Goal: Transaction & Acquisition: Purchase product/service

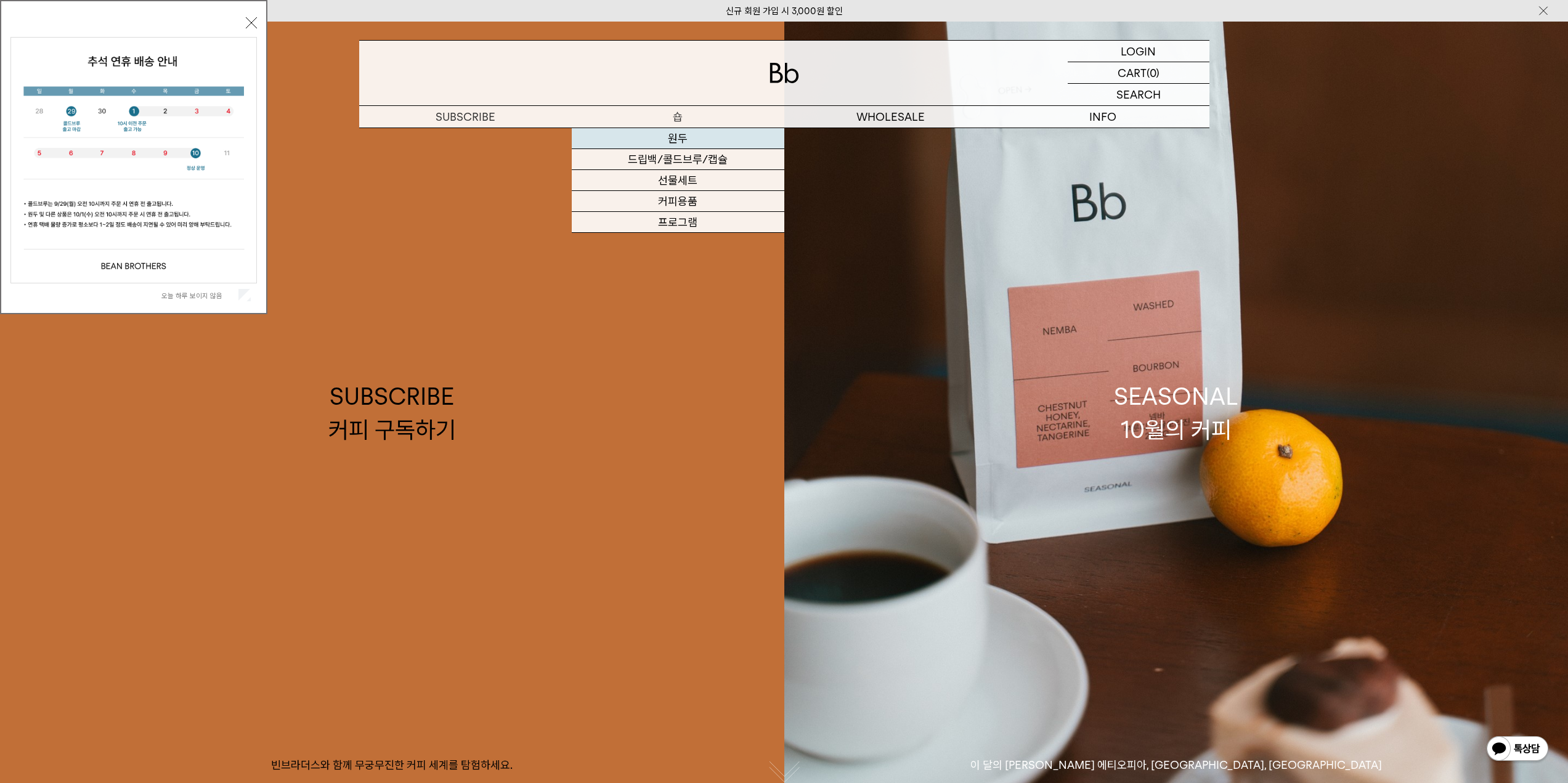
click at [679, 136] on link "원두" at bounding box center [678, 139] width 213 height 21
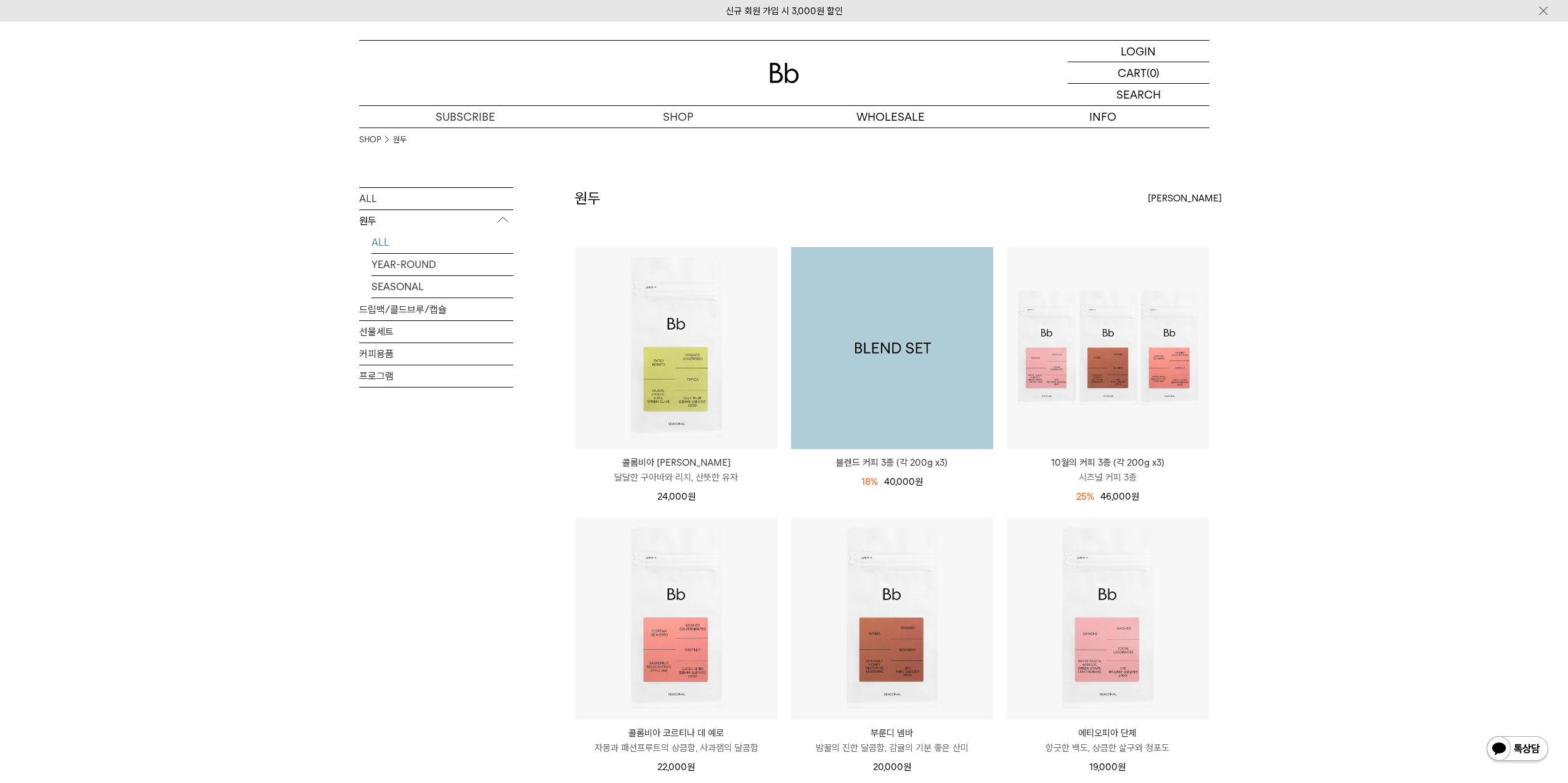
click at [925, 397] on img at bounding box center [892, 348] width 202 height 202
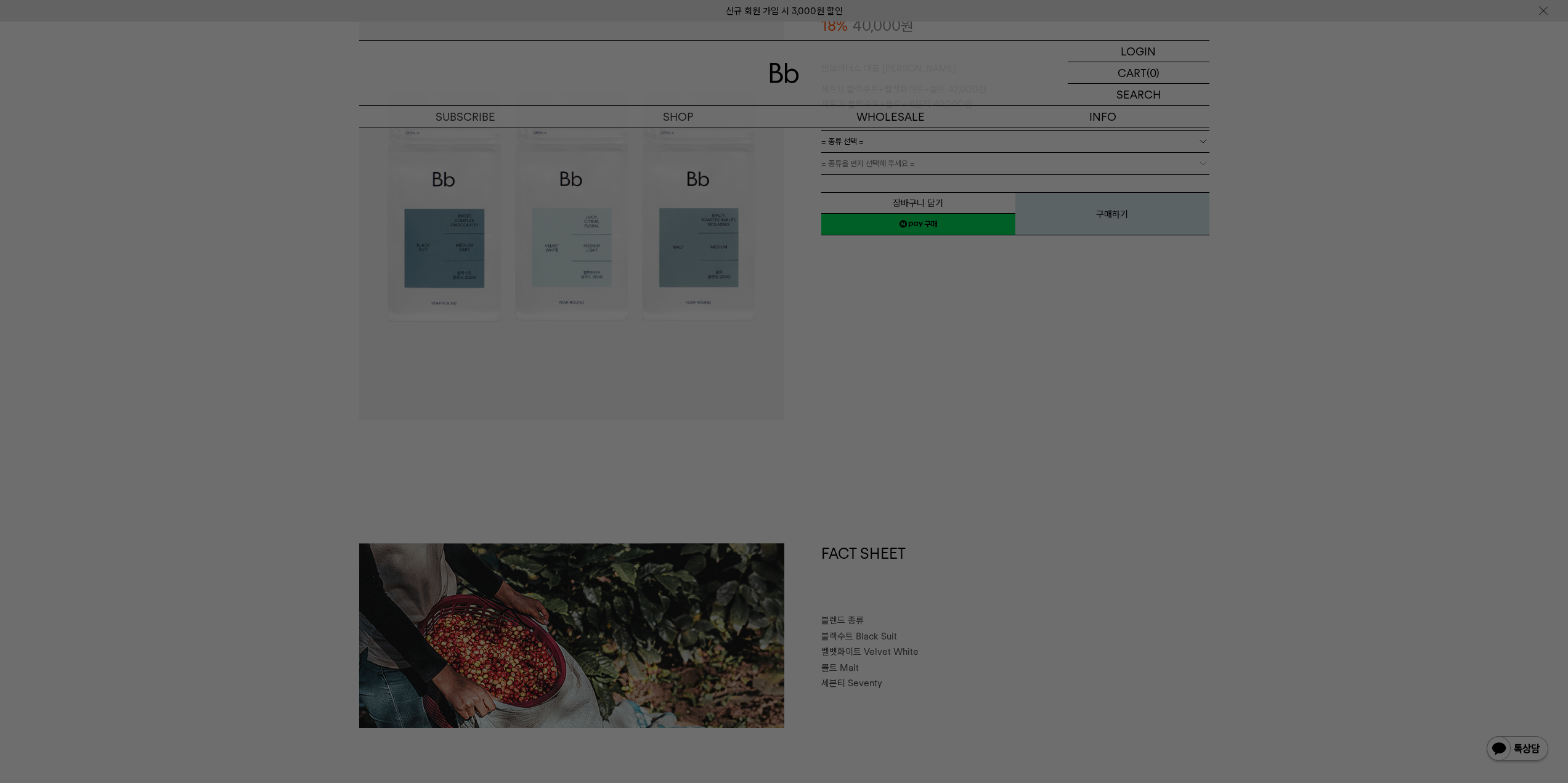
scroll to position [247, 0]
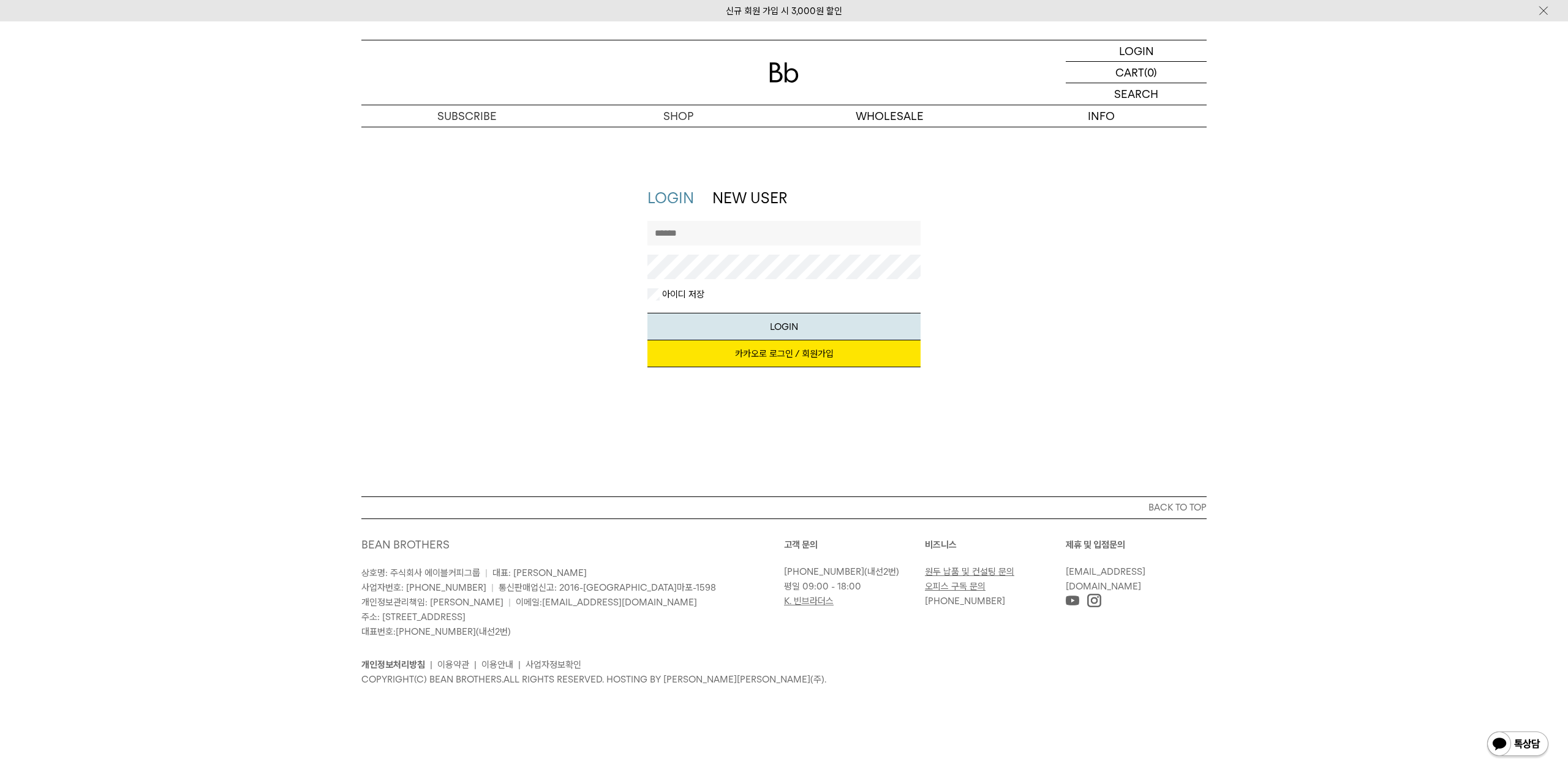
click at [716, 232] on input "text" at bounding box center [784, 233] width 274 height 25
click at [766, 361] on link "카카오로 로그인 / 회원가입" at bounding box center [784, 354] width 274 height 27
click at [678, 134] on link "원두" at bounding box center [678, 138] width 211 height 21
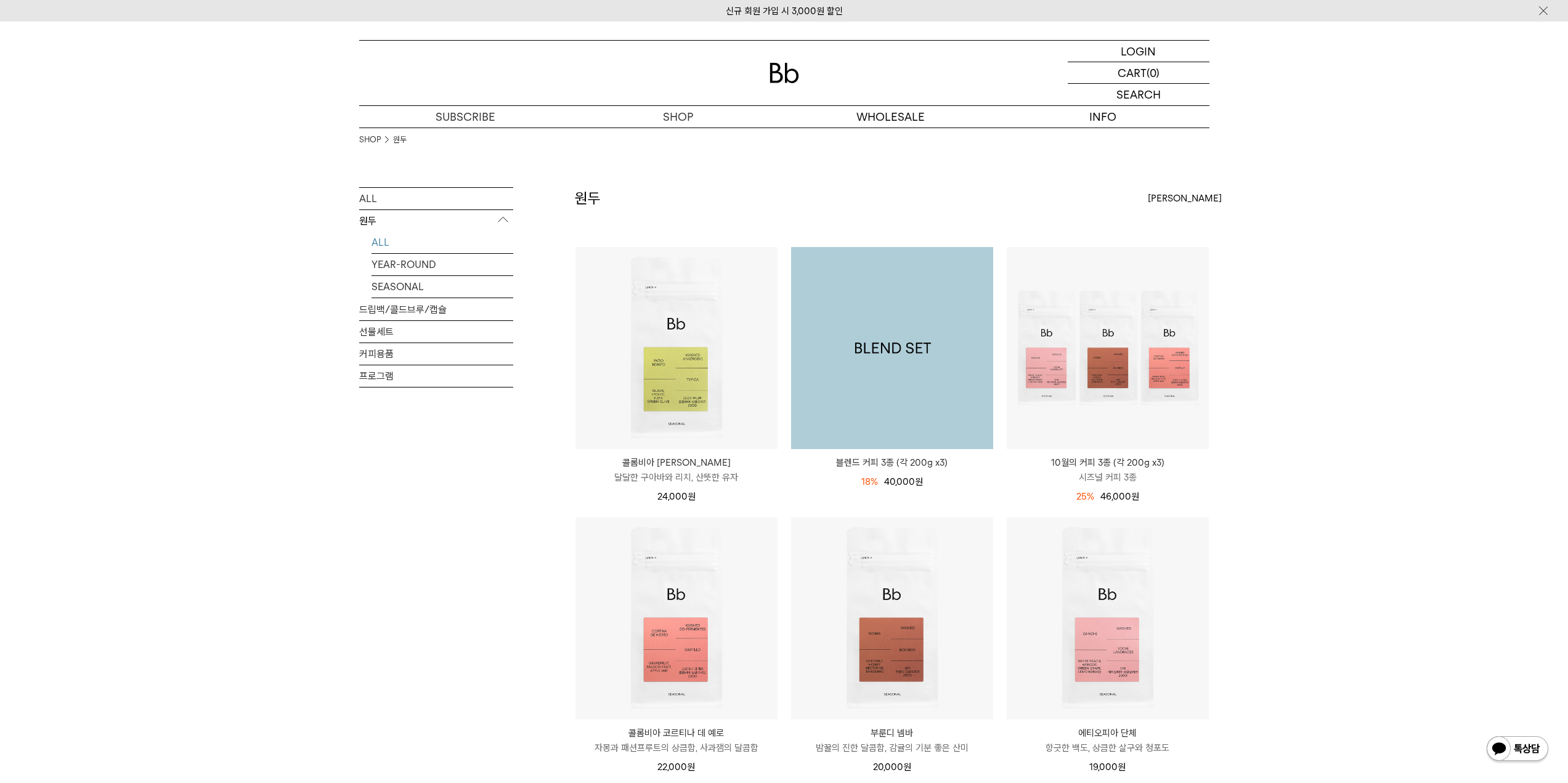
click at [879, 391] on img at bounding box center [892, 348] width 202 height 202
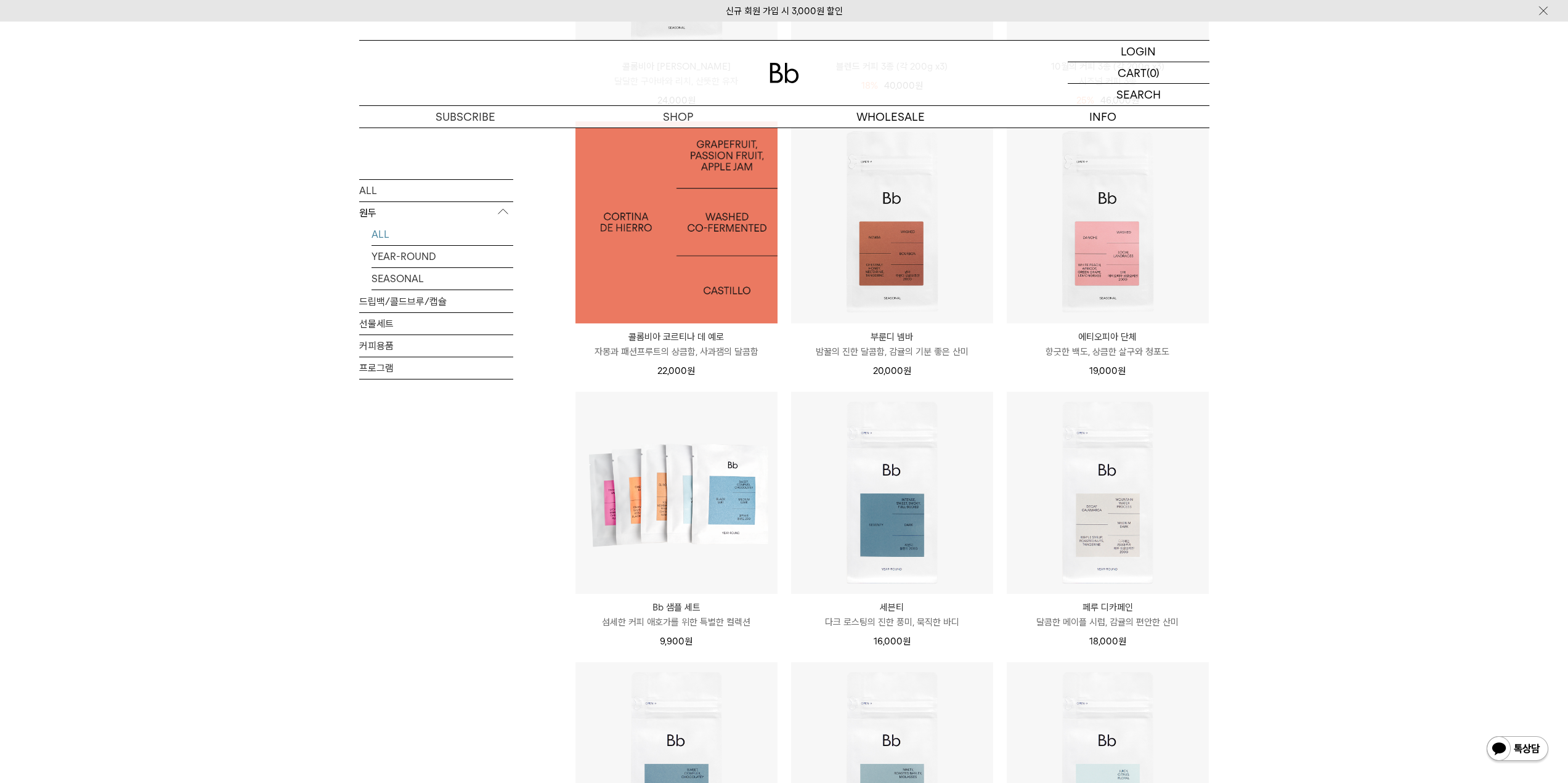
scroll to position [555, 0]
